Goal: Check status

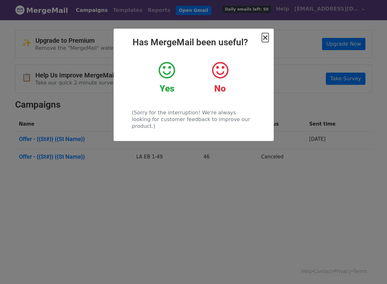
click at [264, 37] on span "×" at bounding box center [265, 37] width 6 height 9
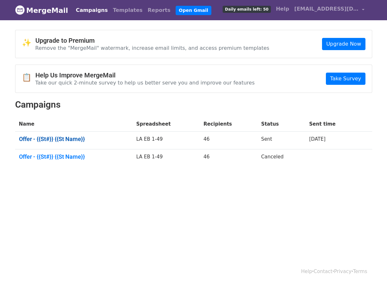
click at [63, 136] on link "Offer - {{St#}} {{St Name}}" at bounding box center [74, 139] width 110 height 7
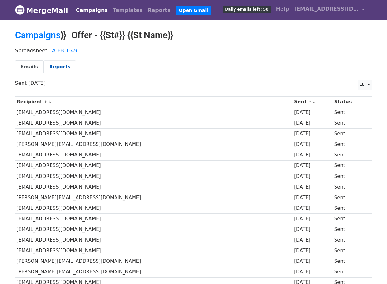
click at [57, 67] on link "Reports" at bounding box center [60, 66] width 32 height 13
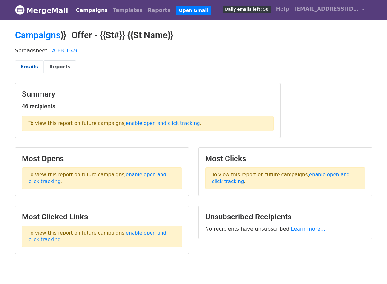
click at [30, 65] on link "Emails" at bounding box center [29, 66] width 29 height 13
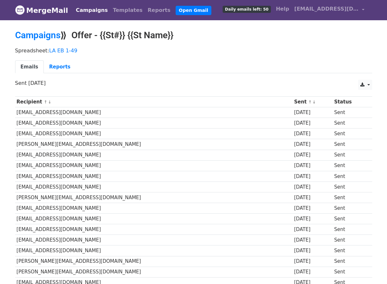
click at [101, 31] on h2 "Campaigns ⟫ Offer - {{St#}} {{St Name}}" at bounding box center [193, 35] width 357 height 11
click at [181, 9] on link "Open Gmail" at bounding box center [193, 10] width 36 height 9
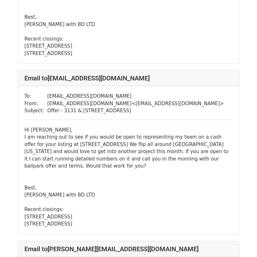
scroll to position [150, 0]
